Goal: Task Accomplishment & Management: Manage account settings

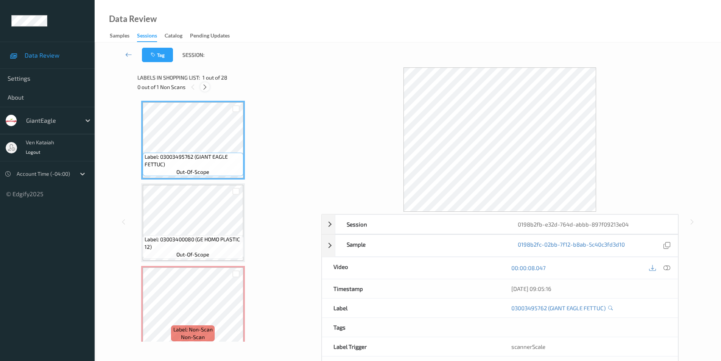
click at [204, 86] on icon at bounding box center [205, 87] width 6 height 7
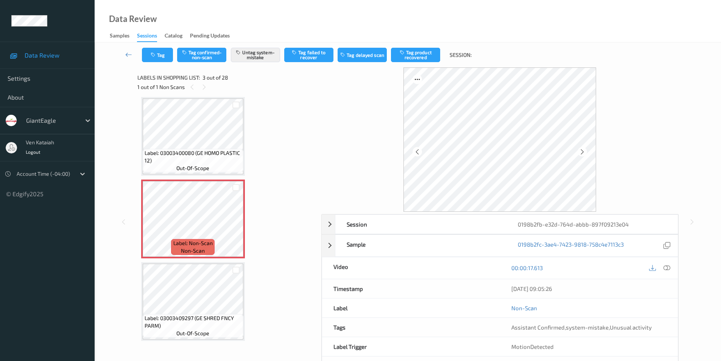
click at [187, 90] on div "1 out of 1 Non Scans" at bounding box center [226, 86] width 179 height 9
click at [192, 88] on icon at bounding box center [192, 87] width 6 height 7
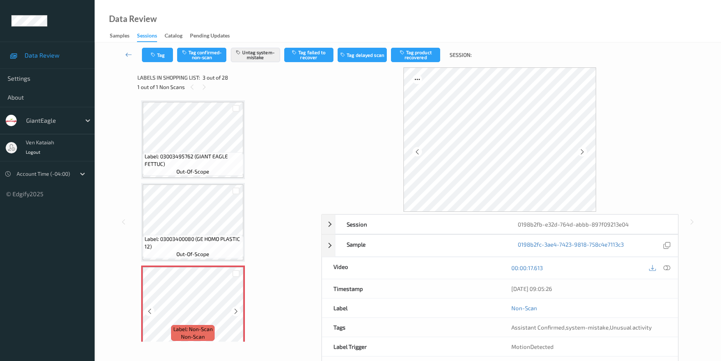
scroll to position [0, 0]
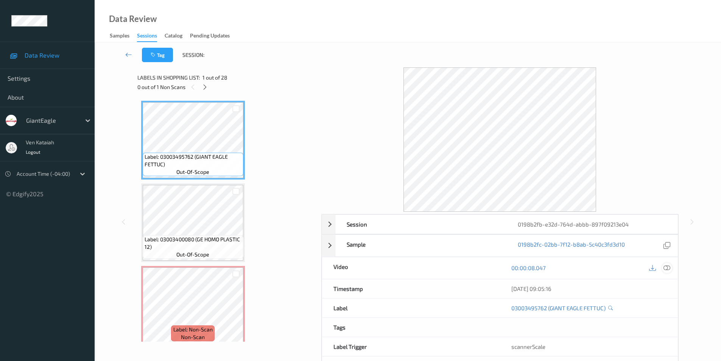
click at [665, 268] on icon at bounding box center [667, 267] width 7 height 7
click at [31, 151] on span "Logout" at bounding box center [33, 151] width 15 height 5
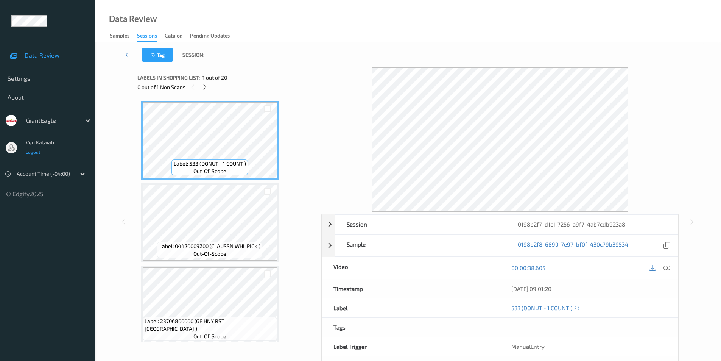
click at [36, 153] on span "Logout" at bounding box center [33, 151] width 15 height 5
